Goal: Task Accomplishment & Management: Use online tool/utility

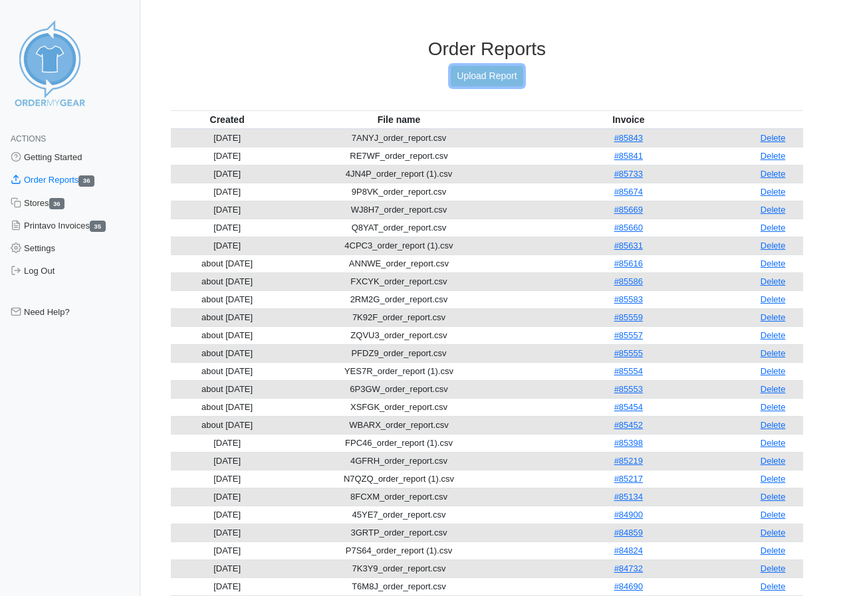
click at [495, 75] on link "Upload Report" at bounding box center [487, 76] width 72 height 21
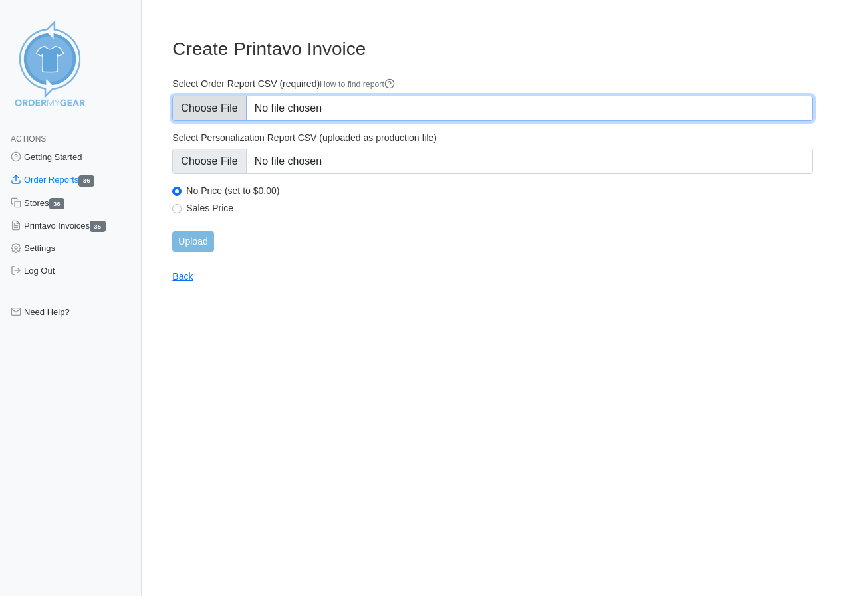
click at [225, 107] on input "Select Order Report CSV (required) How to find report" at bounding box center [492, 108] width 641 height 25
type input "C:\fakepath\YGWT8_order_report.csv"
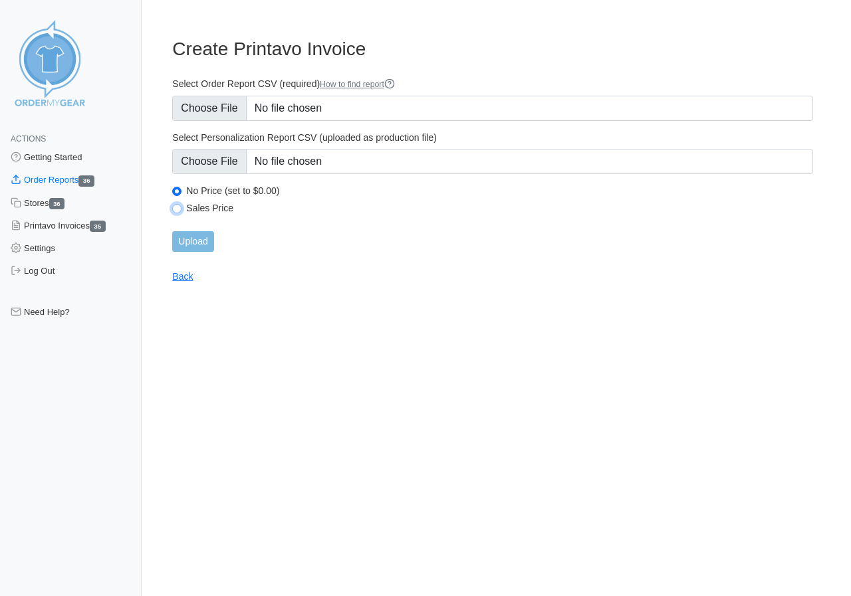
click at [175, 204] on input "Sales Price" at bounding box center [176, 208] width 9 height 9
radio input "true"
click at [195, 241] on input "Upload" at bounding box center [192, 241] width 41 height 21
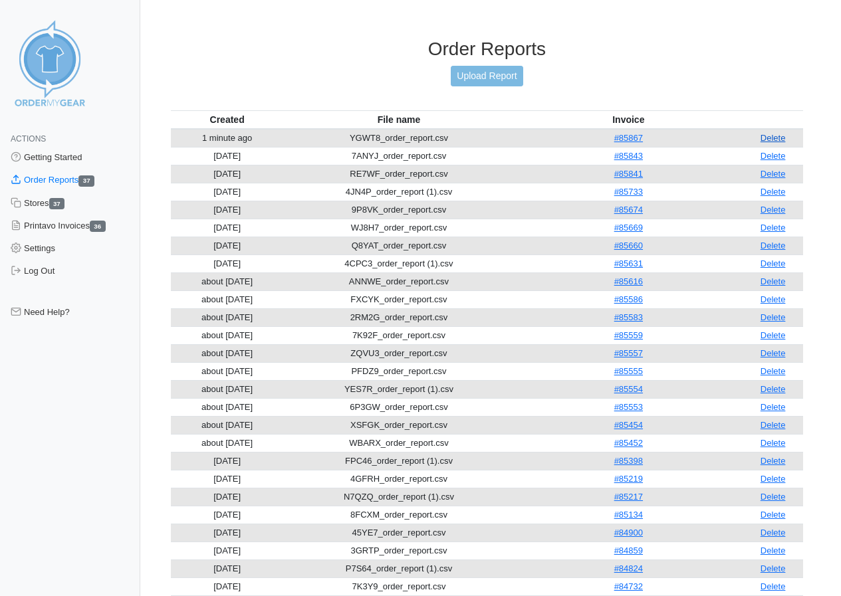
click at [771, 135] on link "Delete" at bounding box center [773, 138] width 25 height 10
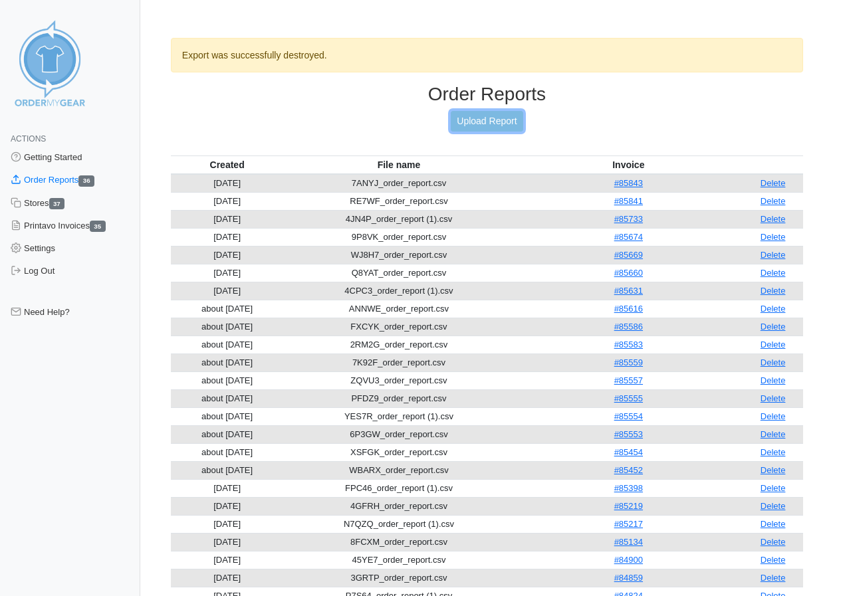
click at [483, 120] on link "Upload Report" at bounding box center [487, 121] width 72 height 21
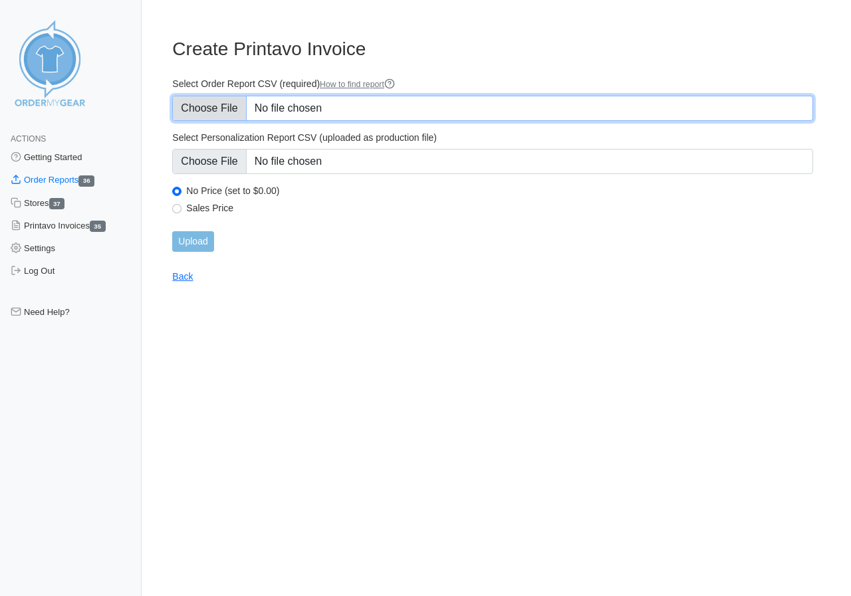
click at [223, 110] on input "Select Order Report CSV (required) How to find report" at bounding box center [492, 108] width 641 height 25
type input "C:\fakepath\YGWT8_order_report.csv"
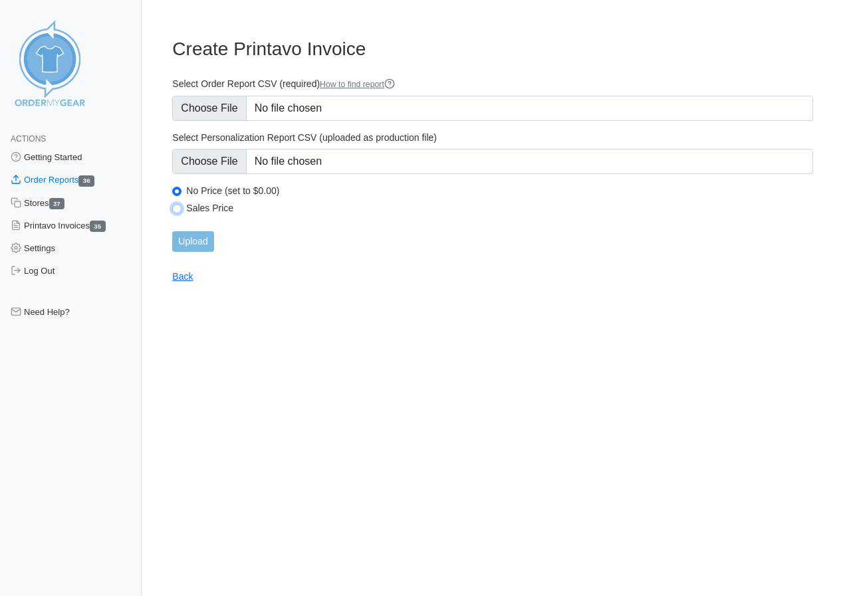
click at [179, 206] on input "Sales Price" at bounding box center [176, 208] width 9 height 9
radio input "true"
click at [202, 241] on input "Upload" at bounding box center [192, 241] width 41 height 21
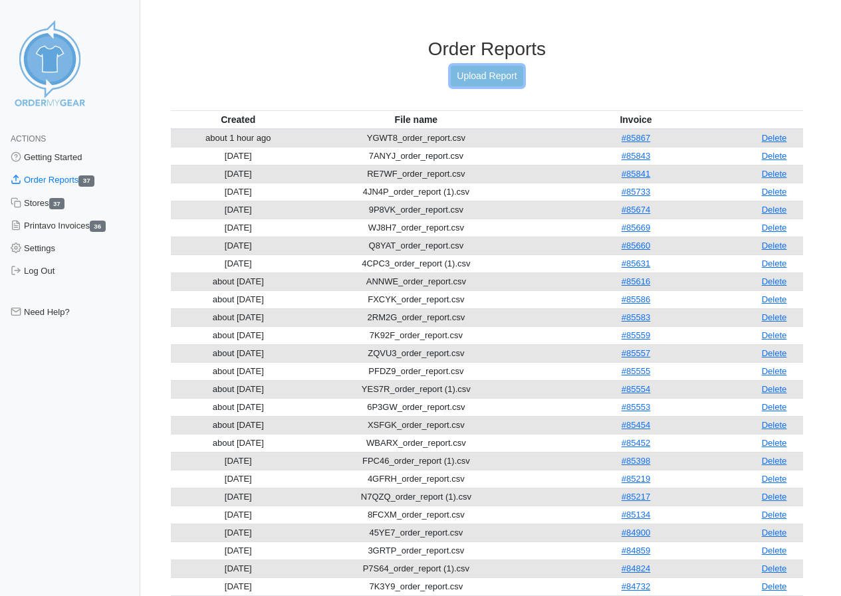
click at [479, 72] on link "Upload Report" at bounding box center [487, 76] width 72 height 21
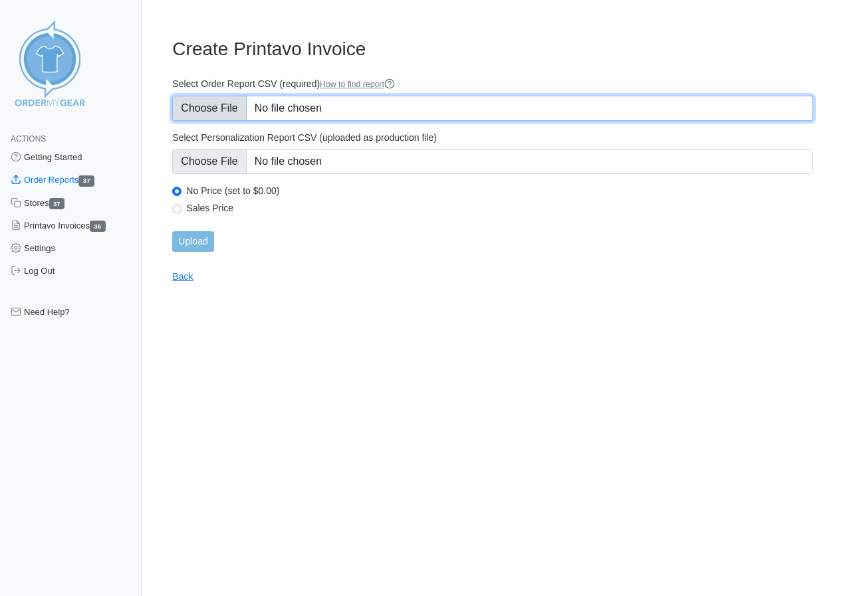
click at [225, 105] on input "Select Order Report CSV (required) How to find report" at bounding box center [492, 108] width 641 height 25
type input "C:\fakepath\8VVSJ_order_report.csv"
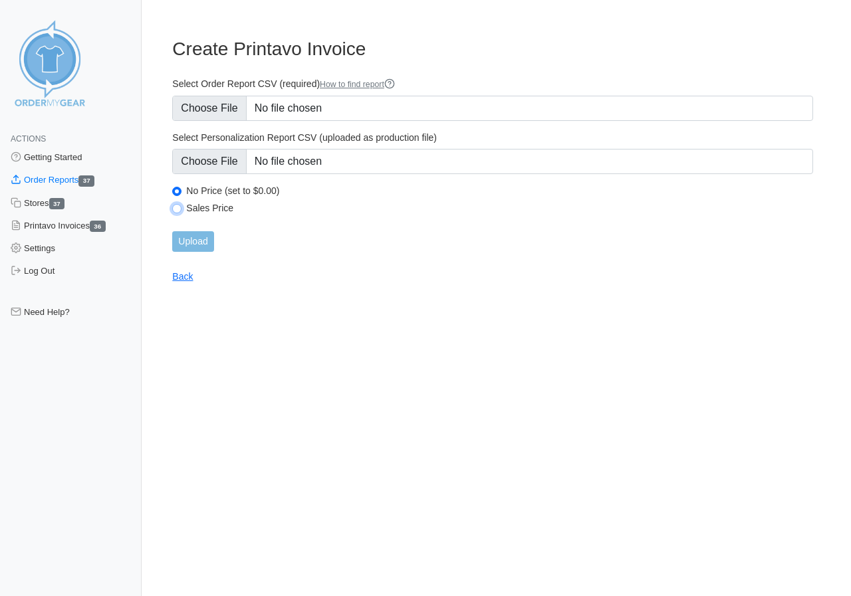
click at [178, 209] on input "Sales Price" at bounding box center [176, 208] width 9 height 9
radio input "true"
click at [191, 239] on input "Upload" at bounding box center [192, 241] width 41 height 21
